Goal: Information Seeking & Learning: Learn about a topic

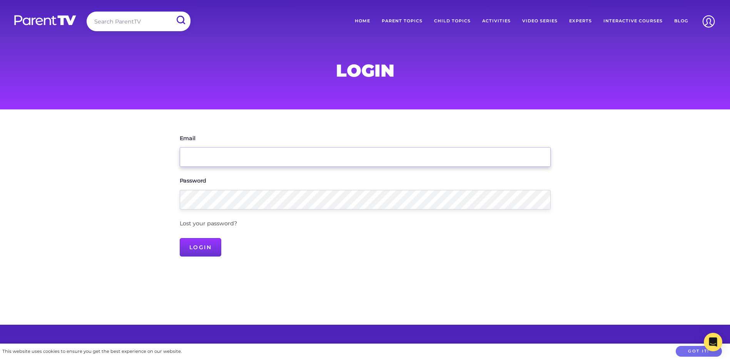
click at [232, 153] on input "Email" at bounding box center [365, 157] width 371 height 20
paste input "[PERSON_NAME][EMAIL_ADDRESS][PERSON_NAME][DOMAIN_NAME]"
type input "[PERSON_NAME][EMAIL_ADDRESS][PERSON_NAME][DOMAIN_NAME]"
click at [180, 238] on input "Login" at bounding box center [201, 247] width 42 height 18
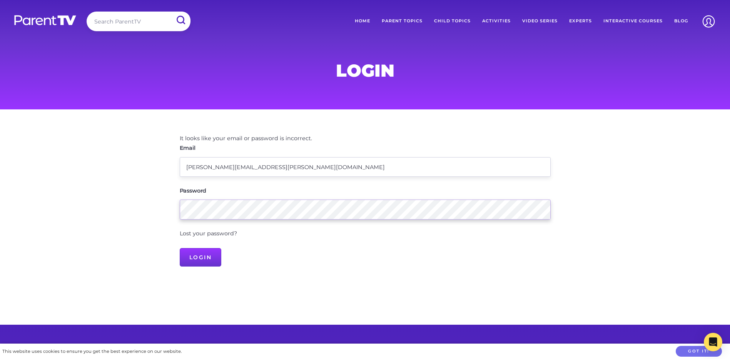
click at [100, 209] on main "It looks like your email or password is incorrect. Email [PERSON_NAME][EMAIL_AD…" at bounding box center [365, 216] width 730 height 215
click at [180, 248] on input "Login" at bounding box center [201, 257] width 42 height 18
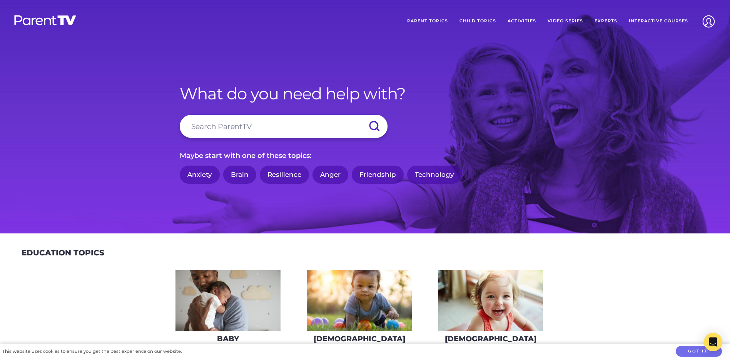
click at [333, 175] on link "Anger" at bounding box center [330, 174] width 36 height 18
